Goal: Information Seeking & Learning: Find specific fact

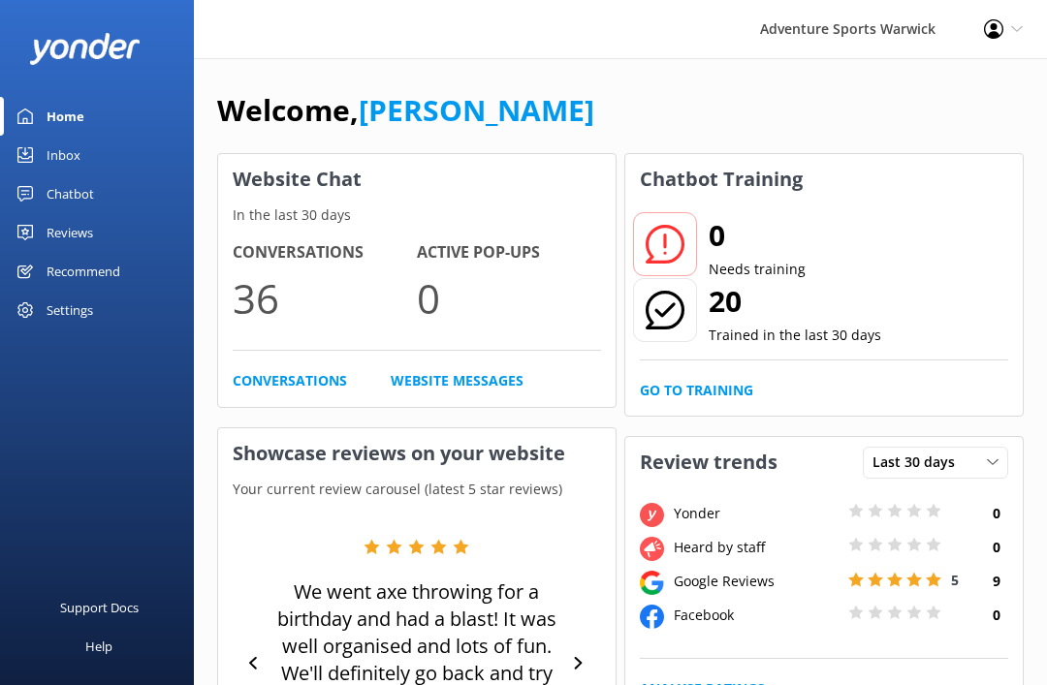
click at [63, 158] on div "Inbox" at bounding box center [64, 155] width 34 height 39
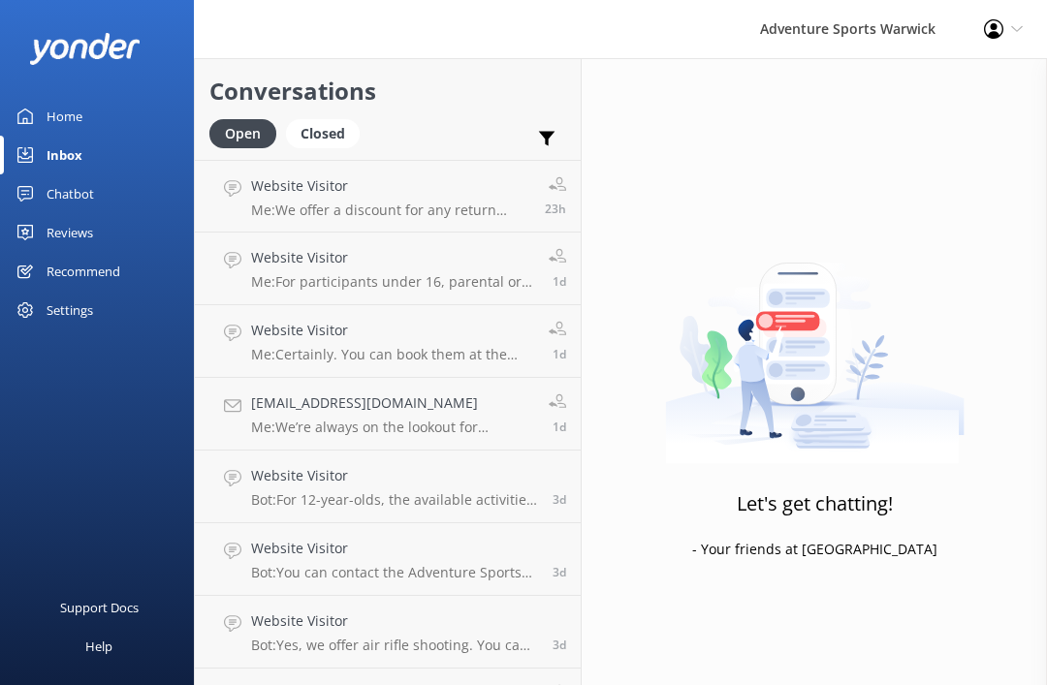
click at [65, 187] on div "Chatbot" at bounding box center [71, 194] width 48 height 39
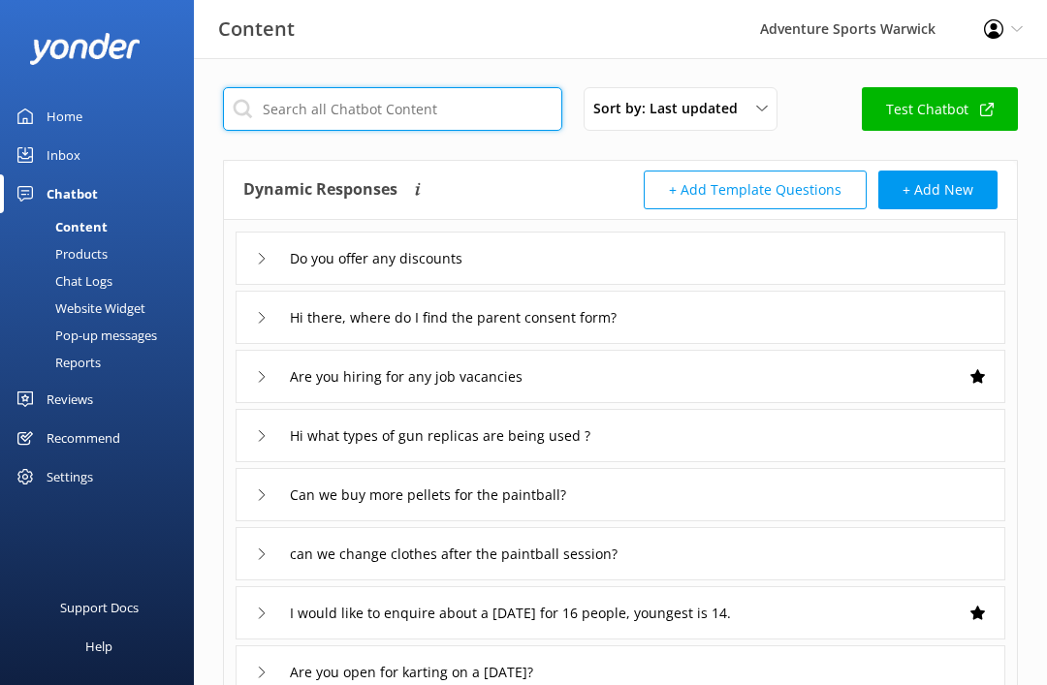
click at [415, 118] on input "text" at bounding box center [392, 109] width 339 height 44
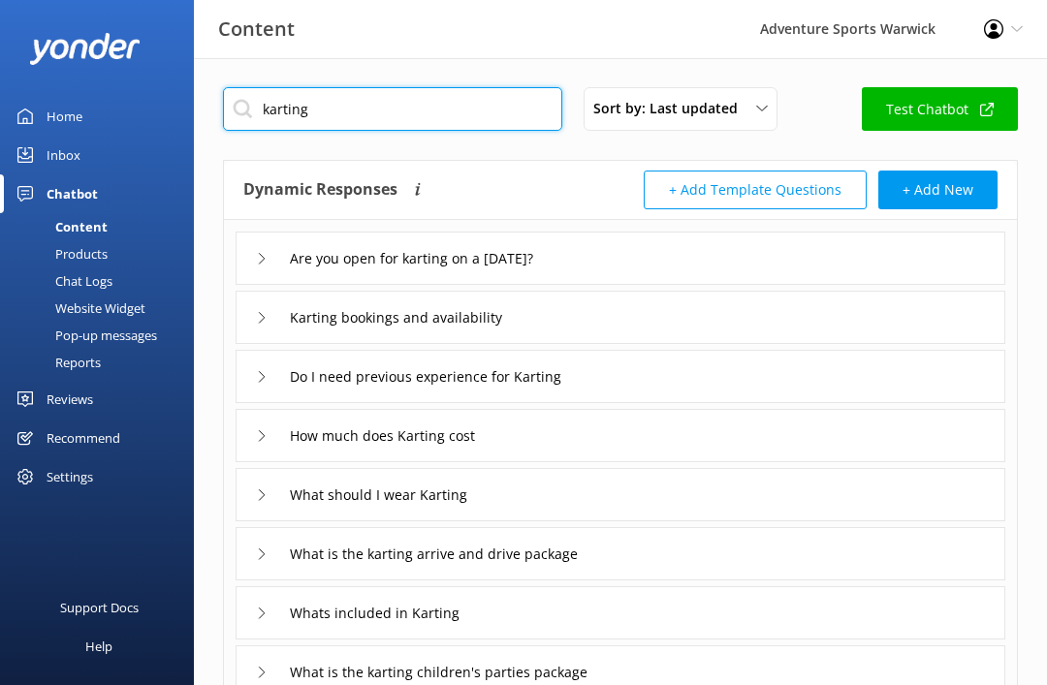
type input "karting"
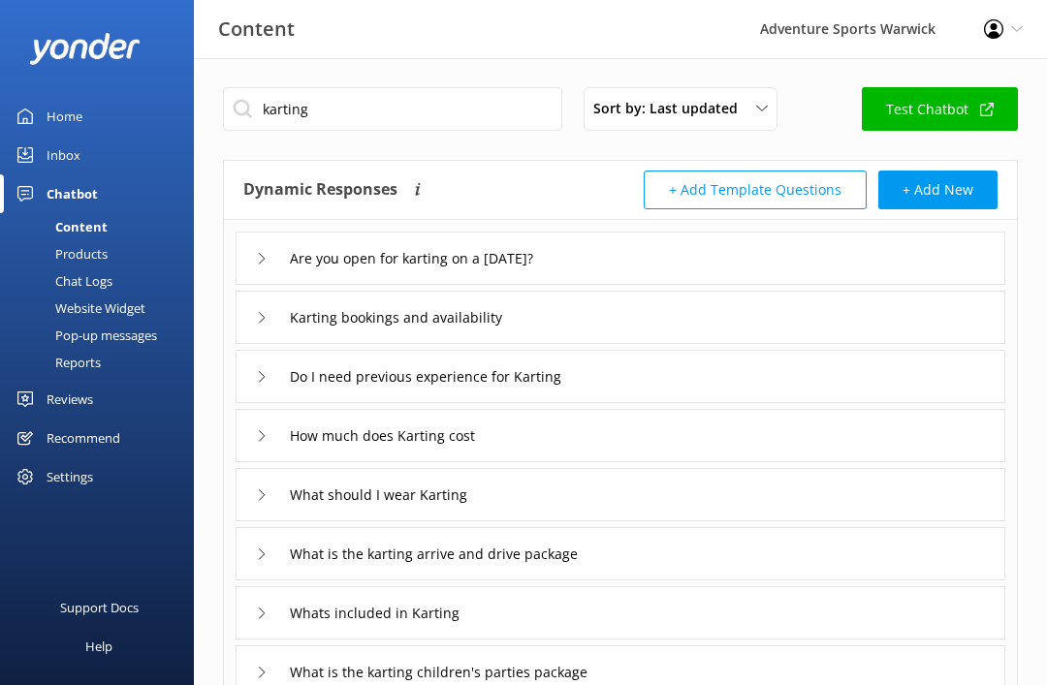
click at [249, 324] on div "Karting bookings and availability" at bounding box center [621, 317] width 770 height 53
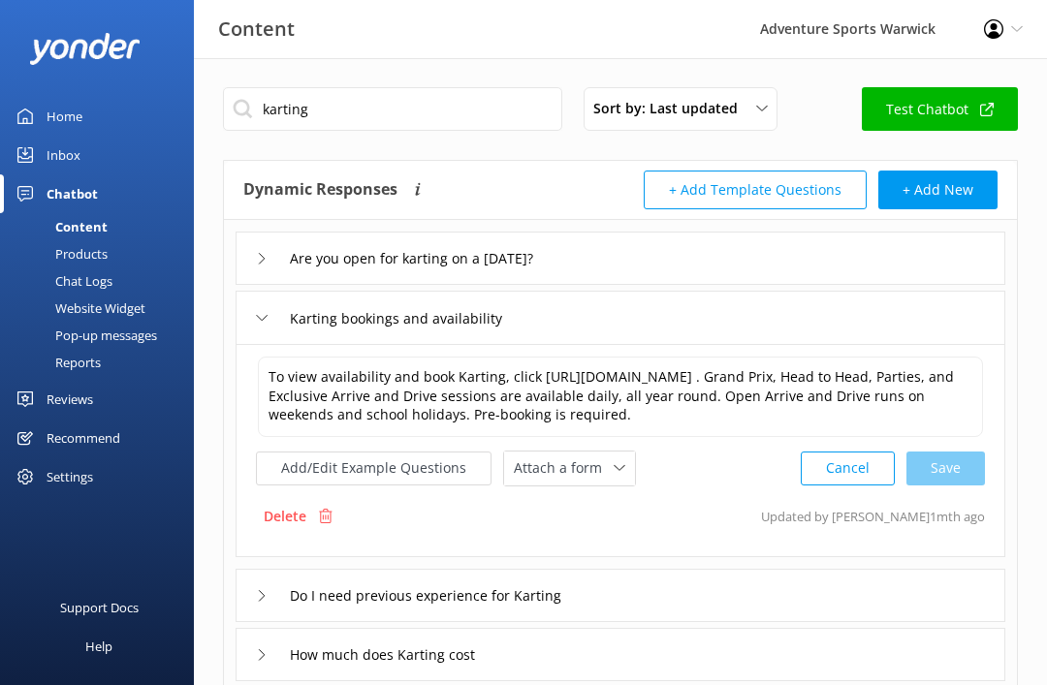
click at [55, 112] on div "Home" at bounding box center [65, 116] width 36 height 39
